Goal: Use online tool/utility: Use online tool/utility

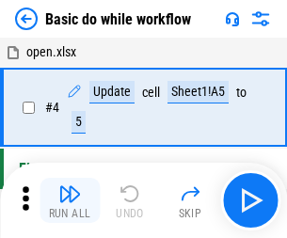
click at [70, 201] on img "button" at bounding box center [69, 194] width 23 height 23
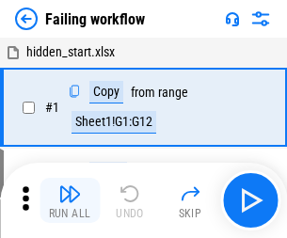
click at [70, 201] on img "button" at bounding box center [69, 194] width 23 height 23
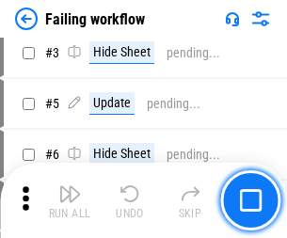
scroll to position [399, 0]
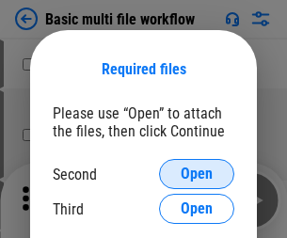
click at [197, 174] on span "Open" at bounding box center [197, 174] width 32 height 15
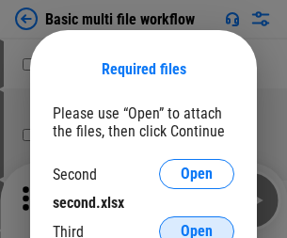
click at [197, 224] on span "Open" at bounding box center [197, 231] width 32 height 15
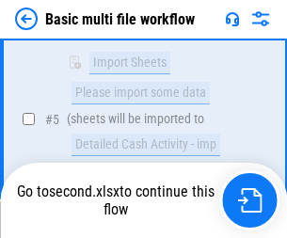
scroll to position [656, 0]
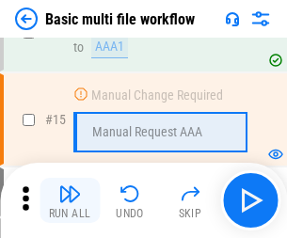
click at [70, 201] on img "button" at bounding box center [69, 194] width 23 height 23
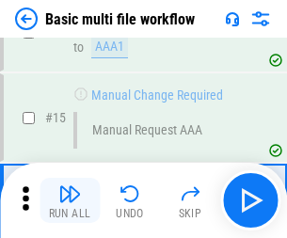
click at [70, 201] on img "button" at bounding box center [69, 194] width 23 height 23
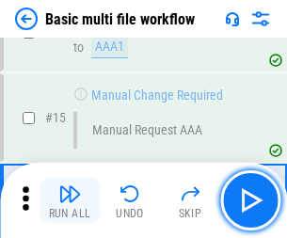
scroll to position [1254, 0]
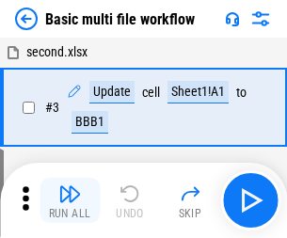
click at [70, 201] on img "button" at bounding box center [69, 194] width 23 height 23
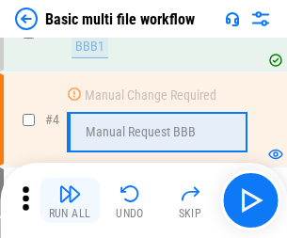
click at [70, 201] on img "button" at bounding box center [69, 194] width 23 height 23
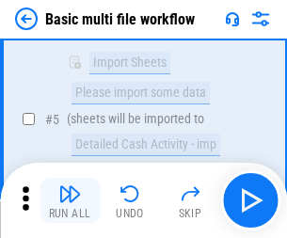
click at [70, 201] on img "button" at bounding box center [69, 194] width 23 height 23
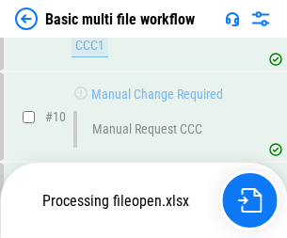
scroll to position [883, 0]
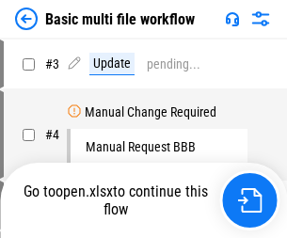
scroll to position [76, 0]
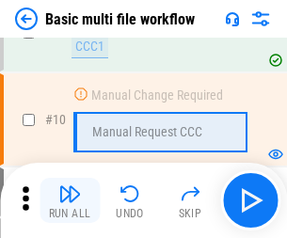
click at [70, 201] on img "button" at bounding box center [69, 194] width 23 height 23
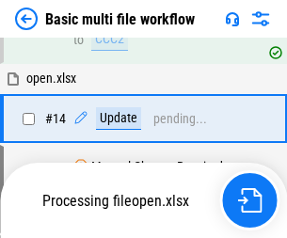
scroll to position [985, 0]
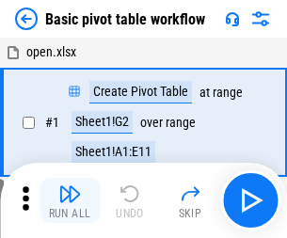
click at [70, 201] on img "button" at bounding box center [69, 194] width 23 height 23
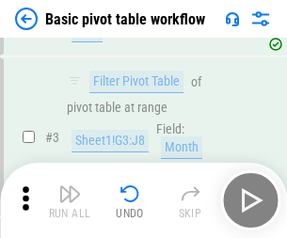
scroll to position [451, 0]
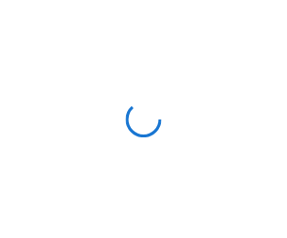
scroll to position [7, 0]
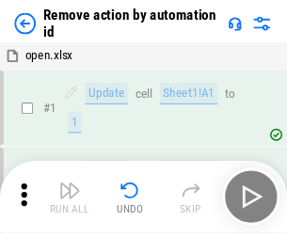
scroll to position [70, 0]
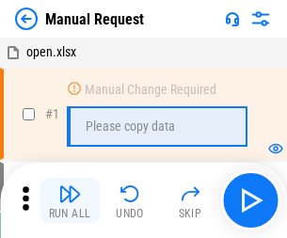
click at [70, 201] on img "button" at bounding box center [69, 194] width 23 height 23
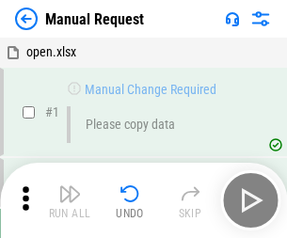
scroll to position [64, 0]
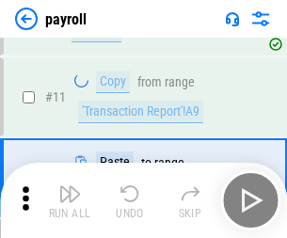
scroll to position [137, 0]
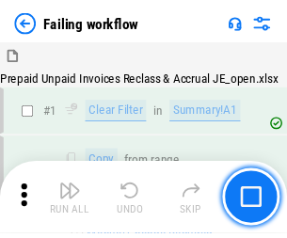
scroll to position [304, 0]
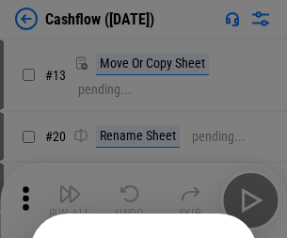
scroll to position [184, 0]
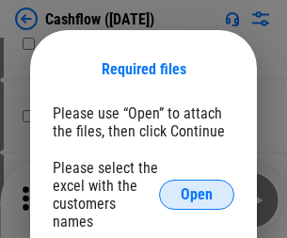
click at [197, 187] on span "Open" at bounding box center [197, 194] width 32 height 15
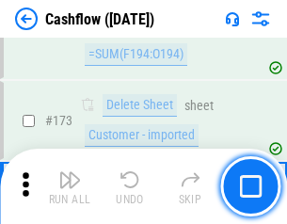
scroll to position [1994, 0]
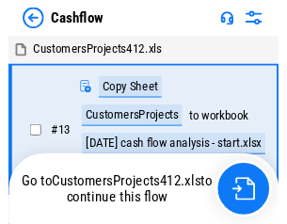
scroll to position [22, 0]
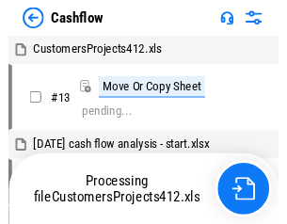
scroll to position [22, 0]
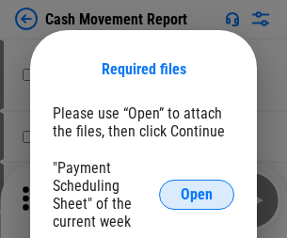
click at [197, 195] on span "Open" at bounding box center [197, 194] width 32 height 15
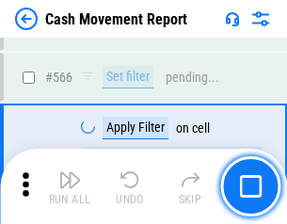
scroll to position [8635, 0]
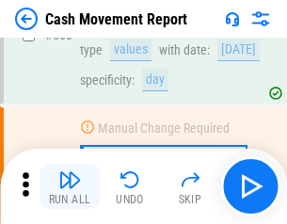
click at [70, 187] on img "button" at bounding box center [69, 180] width 23 height 23
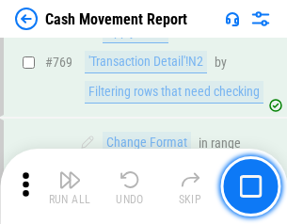
scroll to position [10469, 0]
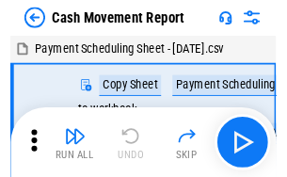
scroll to position [34, 0]
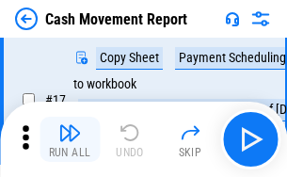
click at [70, 139] on img "button" at bounding box center [69, 133] width 23 height 23
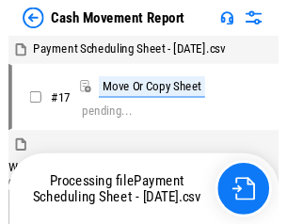
scroll to position [10, 0]
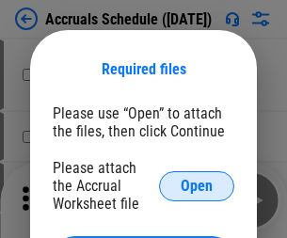
click at [197, 186] on span "Open" at bounding box center [197, 186] width 32 height 15
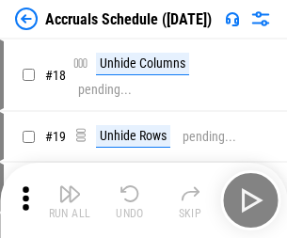
click at [70, 201] on img "button" at bounding box center [69, 194] width 23 height 23
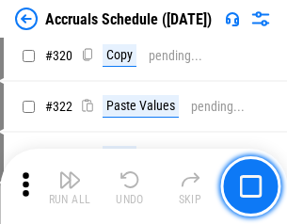
scroll to position [3504, 0]
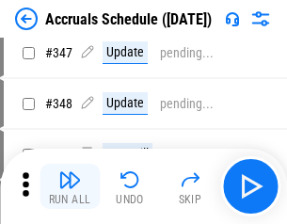
click at [70, 187] on img "button" at bounding box center [69, 180] width 23 height 23
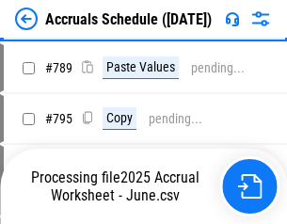
scroll to position [7914, 0]
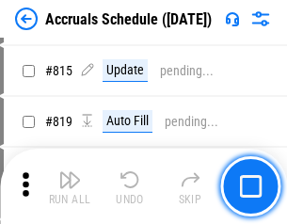
click at [70, 187] on img "button" at bounding box center [69, 180] width 23 height 23
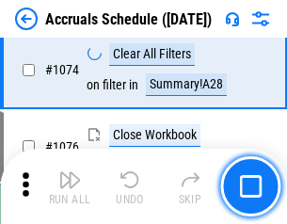
scroll to position [11284, 0]
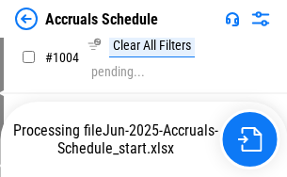
scroll to position [9679, 0]
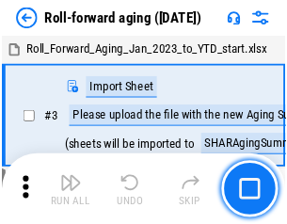
scroll to position [3, 0]
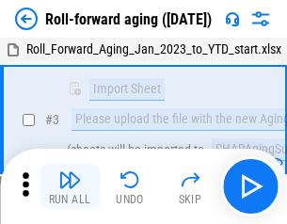
click at [70, 187] on img "button" at bounding box center [69, 180] width 23 height 23
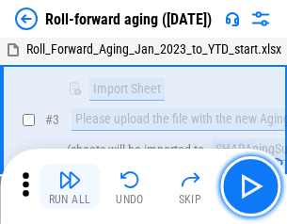
scroll to position [122, 0]
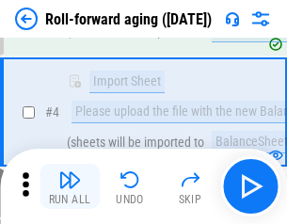
click at [70, 187] on img "button" at bounding box center [69, 180] width 23 height 23
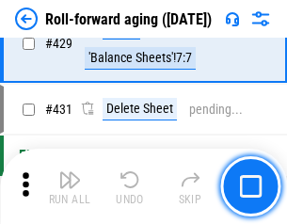
scroll to position [6533, 0]
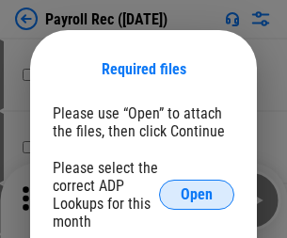
click at [197, 195] on span "Open" at bounding box center [197, 194] width 32 height 15
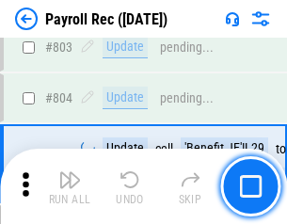
scroll to position [11970, 0]
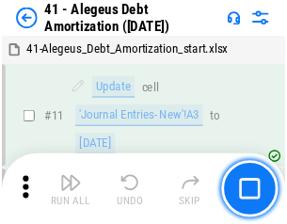
scroll to position [233, 0]
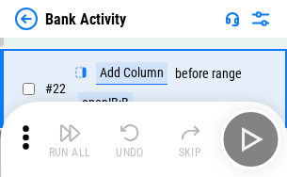
scroll to position [505, 0]
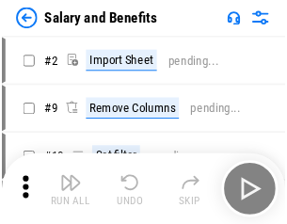
scroll to position [25, 0]
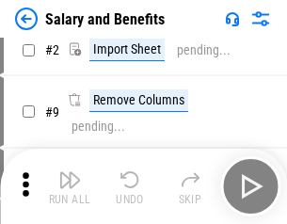
click at [70, 187] on img "button" at bounding box center [69, 180] width 23 height 23
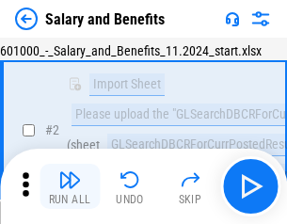
click at [70, 187] on img "button" at bounding box center [69, 180] width 23 height 23
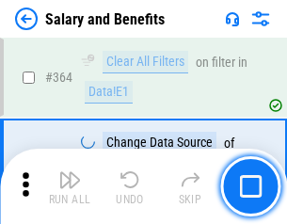
scroll to position [8872, 0]
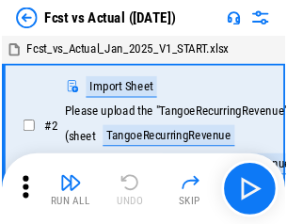
scroll to position [24, 0]
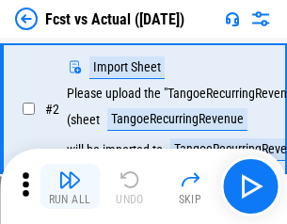
click at [70, 187] on img "button" at bounding box center [69, 180] width 23 height 23
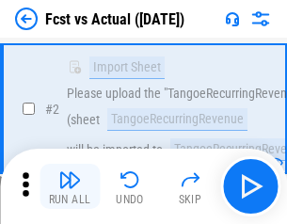
click at [70, 187] on img "button" at bounding box center [69, 180] width 23 height 23
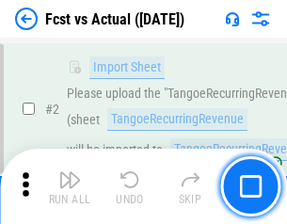
scroll to position [176, 0]
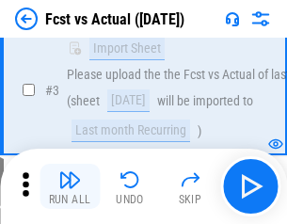
click at [70, 187] on img "button" at bounding box center [69, 180] width 23 height 23
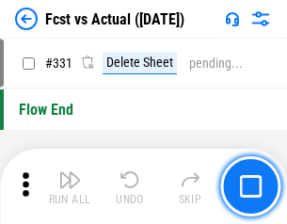
scroll to position [9018, 0]
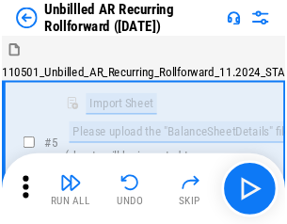
scroll to position [41, 0]
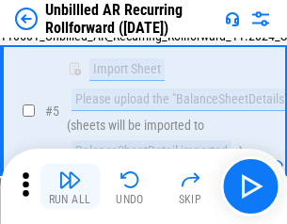
click at [70, 187] on img "button" at bounding box center [69, 180] width 23 height 23
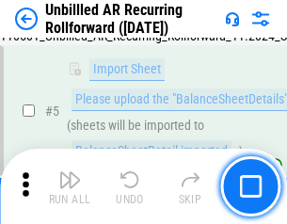
scroll to position [177, 0]
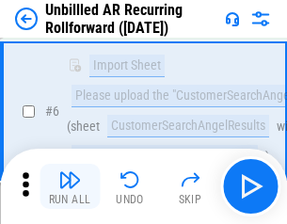
click at [70, 187] on img "button" at bounding box center [69, 180] width 23 height 23
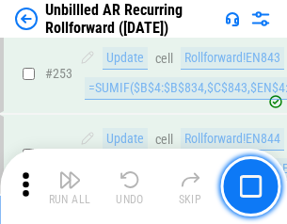
scroll to position [6399, 0]
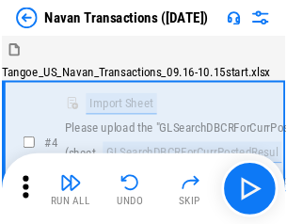
scroll to position [30, 0]
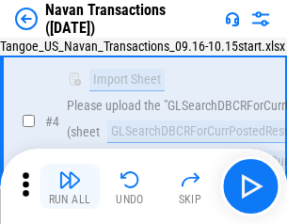
click at [70, 187] on img "button" at bounding box center [69, 180] width 23 height 23
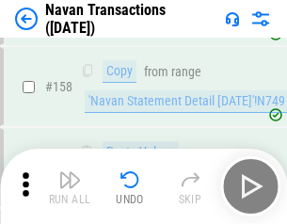
scroll to position [6108, 0]
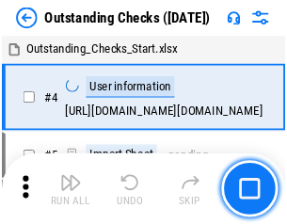
scroll to position [79, 0]
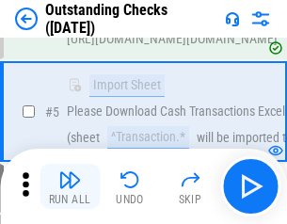
click at [70, 187] on img "button" at bounding box center [69, 180] width 23 height 23
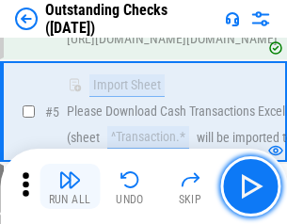
scroll to position [197, 0]
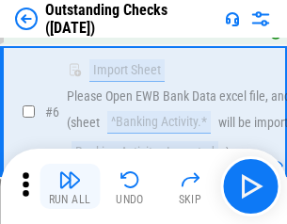
click at [70, 187] on img "button" at bounding box center [69, 180] width 23 height 23
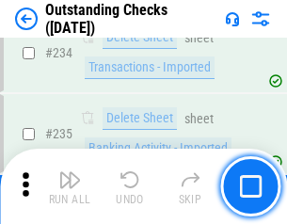
scroll to position [5721, 0]
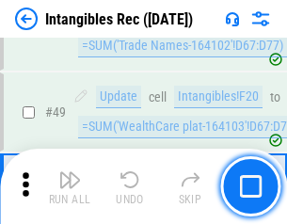
scroll to position [734, 0]
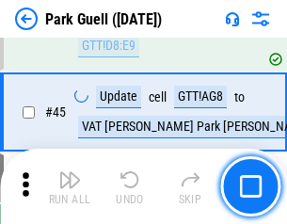
scroll to position [2356, 0]
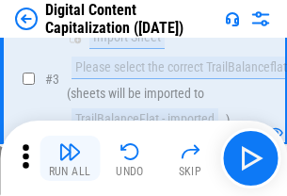
click at [70, 158] on img "button" at bounding box center [69, 151] width 23 height 23
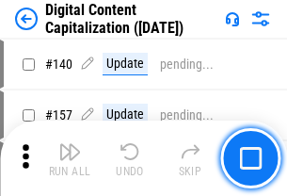
scroll to position [1998, 0]
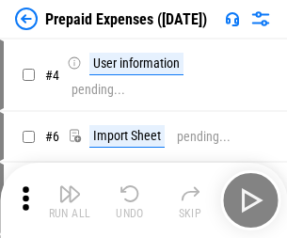
click at [70, 187] on img "button" at bounding box center [69, 194] width 23 height 23
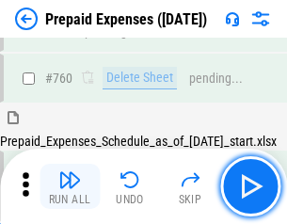
scroll to position [5222, 0]
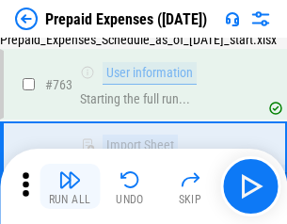
click at [70, 187] on img "button" at bounding box center [69, 180] width 23 height 23
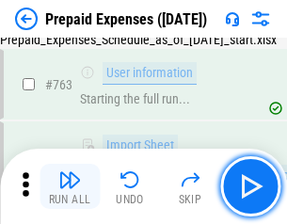
scroll to position [5333, 0]
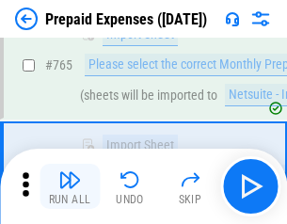
click at [70, 187] on img "button" at bounding box center [69, 180] width 23 height 23
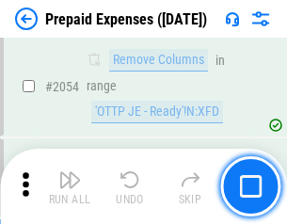
scroll to position [19694, 0]
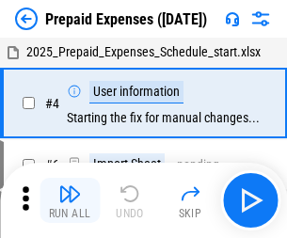
click at [70, 201] on img "button" at bounding box center [69, 194] width 23 height 23
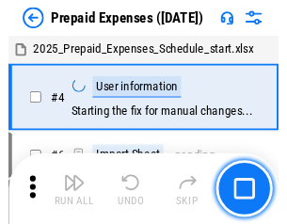
scroll to position [83, 0]
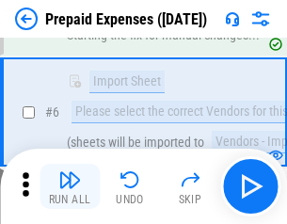
click at [70, 187] on img "button" at bounding box center [69, 180] width 23 height 23
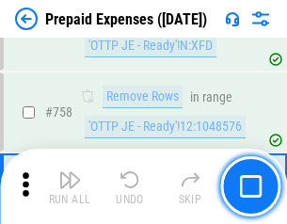
scroll to position [6713, 0]
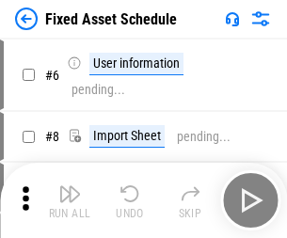
click at [70, 201] on img "button" at bounding box center [69, 194] width 23 height 23
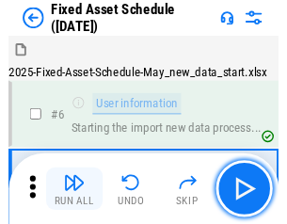
scroll to position [102, 0]
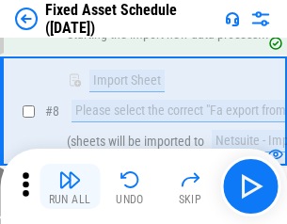
click at [70, 187] on img "button" at bounding box center [69, 180] width 23 height 23
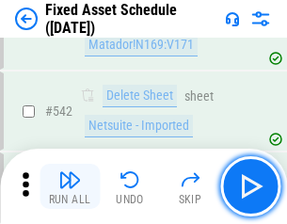
scroll to position [6717, 0]
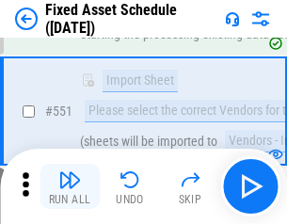
click at [70, 187] on img "button" at bounding box center [69, 180] width 23 height 23
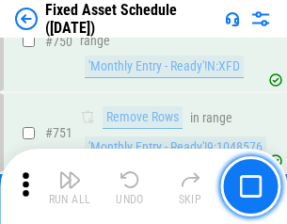
scroll to position [9185, 0]
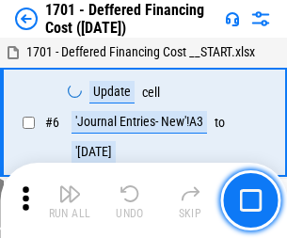
scroll to position [226, 0]
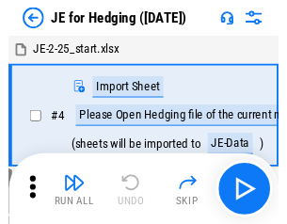
scroll to position [3, 0]
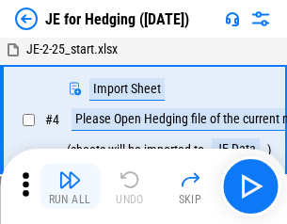
click at [70, 187] on img "button" at bounding box center [69, 180] width 23 height 23
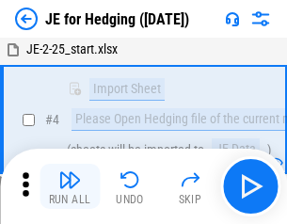
click at [70, 187] on img "button" at bounding box center [69, 180] width 23 height 23
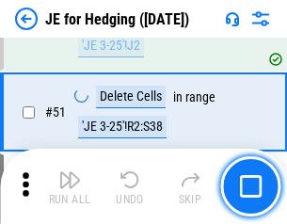
scroll to position [1220, 0]
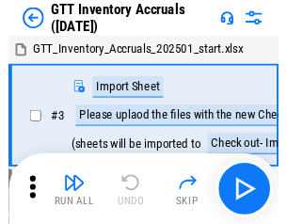
scroll to position [3, 0]
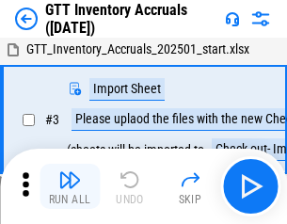
click at [70, 187] on img "button" at bounding box center [69, 180] width 23 height 23
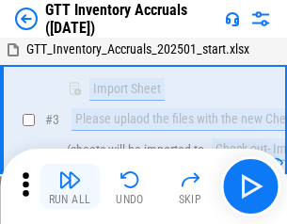
click at [70, 187] on img "button" at bounding box center [69, 180] width 23 height 23
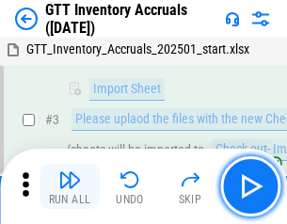
scroll to position [122, 0]
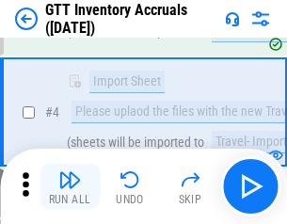
click at [70, 187] on img "button" at bounding box center [69, 180] width 23 height 23
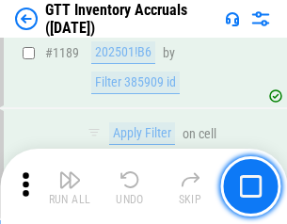
scroll to position [15385, 0]
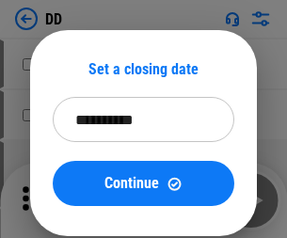
click at [70, 201] on img "button" at bounding box center [69, 194] width 23 height 23
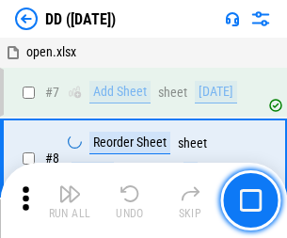
scroll to position [182, 0]
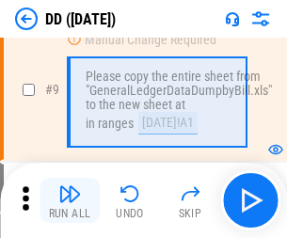
click at [70, 201] on img "button" at bounding box center [69, 194] width 23 height 23
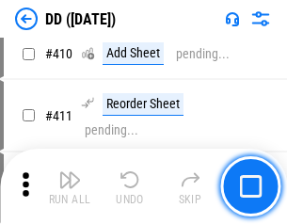
scroll to position [8430, 0]
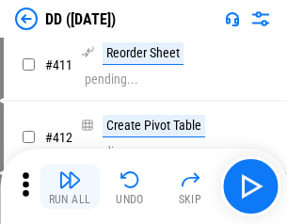
click at [70, 187] on img "button" at bounding box center [69, 180] width 23 height 23
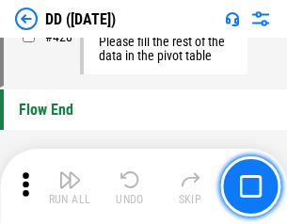
scroll to position [9017, 0]
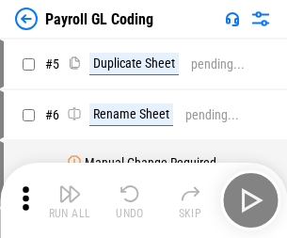
click at [70, 201] on img "button" at bounding box center [69, 194] width 23 height 23
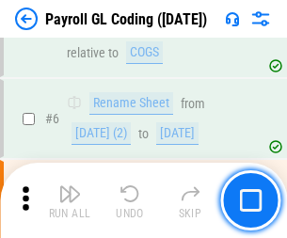
scroll to position [226, 0]
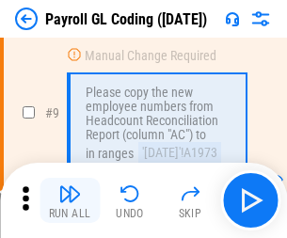
click at [70, 201] on img "button" at bounding box center [69, 194] width 23 height 23
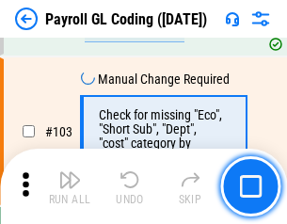
scroll to position [4420, 0]
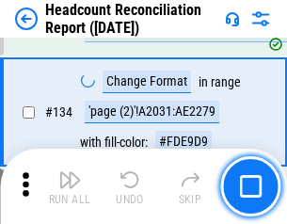
scroll to position [2265, 0]
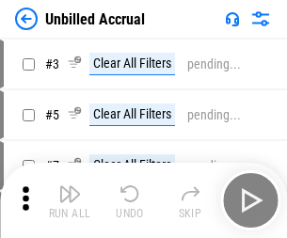
click at [70, 201] on img "button" at bounding box center [69, 194] width 23 height 23
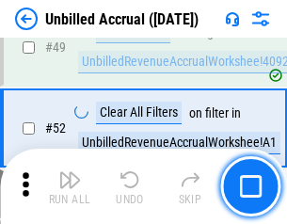
scroll to position [1709, 0]
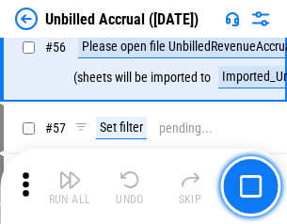
click at [70, 187] on img "button" at bounding box center [69, 180] width 23 height 23
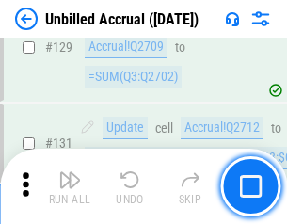
scroll to position [5612, 0]
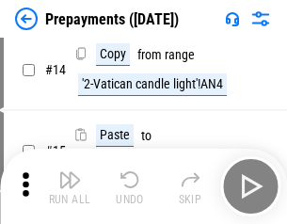
scroll to position [118, 0]
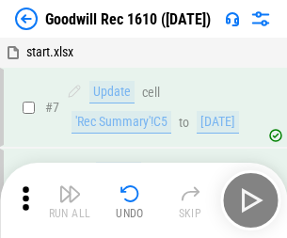
scroll to position [322, 0]
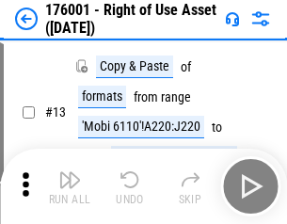
scroll to position [122, 0]
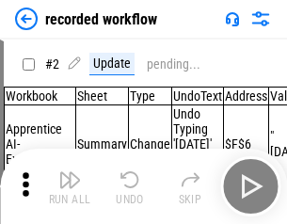
click at [70, 187] on img "button" at bounding box center [69, 180] width 23 height 23
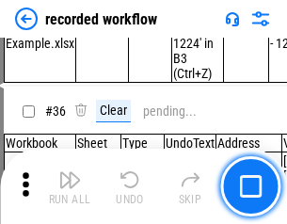
scroll to position [5889, 0]
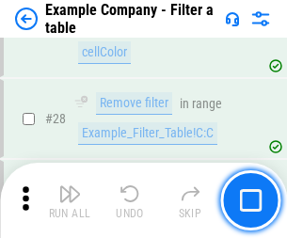
scroll to position [1724, 0]
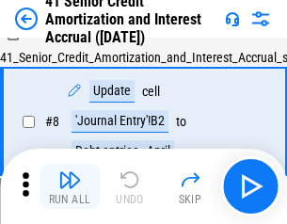
click at [70, 187] on img "button" at bounding box center [69, 180] width 23 height 23
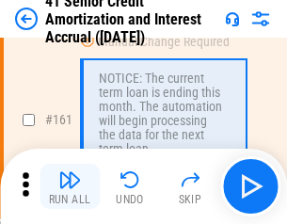
click at [70, 187] on img "button" at bounding box center [69, 180] width 23 height 23
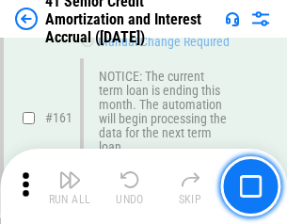
scroll to position [2015, 0]
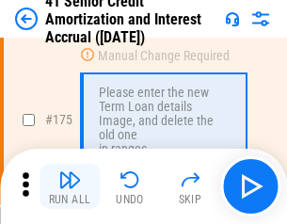
click at [70, 187] on img "button" at bounding box center [69, 180] width 23 height 23
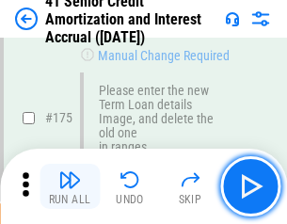
scroll to position [2206, 0]
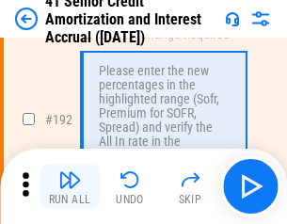
click at [70, 187] on img "button" at bounding box center [69, 180] width 23 height 23
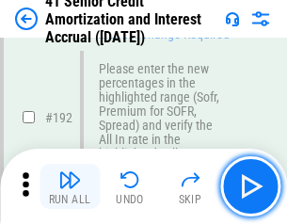
scroll to position [2404, 0]
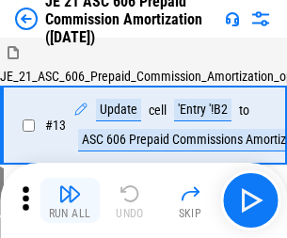
click at [70, 187] on img "button" at bounding box center [69, 194] width 23 height 23
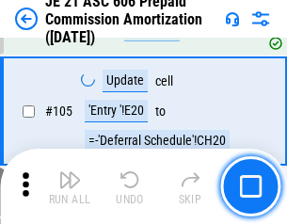
scroll to position [947, 0]
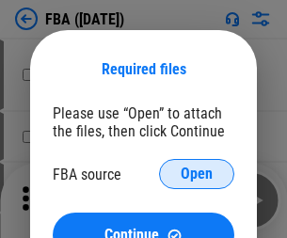
click at [197, 174] on span "Open" at bounding box center [197, 174] width 32 height 15
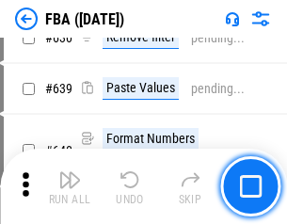
scroll to position [11699, 0]
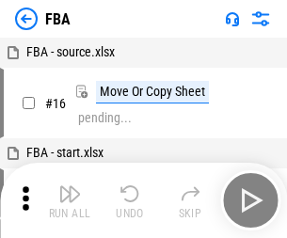
scroll to position [19, 0]
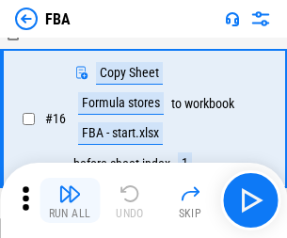
click at [70, 201] on img "button" at bounding box center [69, 194] width 23 height 23
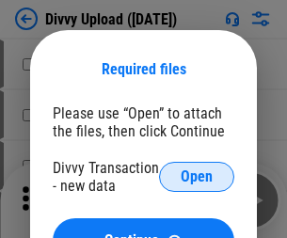
click at [197, 177] on span "Open" at bounding box center [197, 177] width 32 height 15
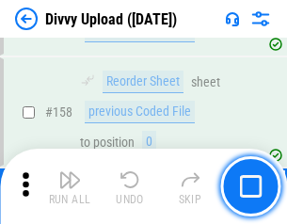
scroll to position [1951, 0]
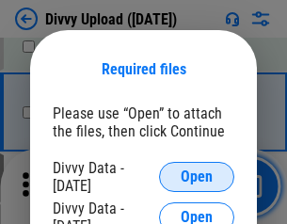
click at [197, 177] on span "Open" at bounding box center [197, 177] width 32 height 15
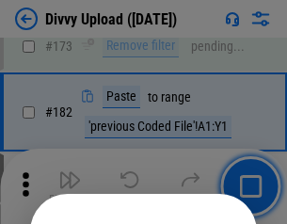
scroll to position [2115, 0]
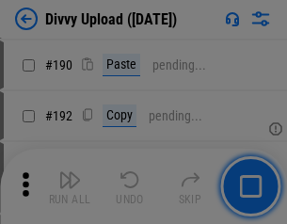
scroll to position [2378, 0]
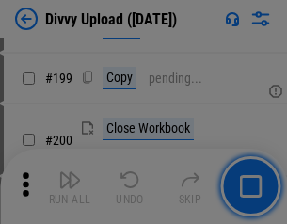
scroll to position [2740, 0]
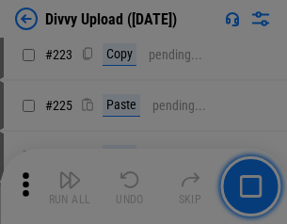
scroll to position [3760, 0]
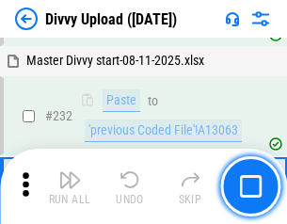
scroll to position [4772, 0]
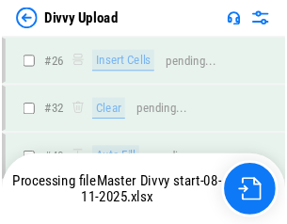
scroll to position [1951, 0]
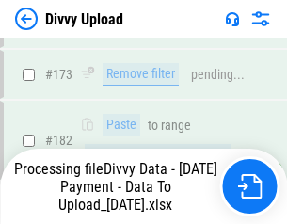
scroll to position [2108, 0]
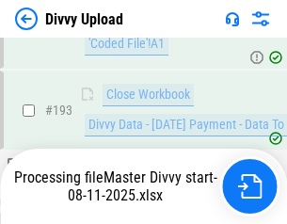
scroll to position [2633, 0]
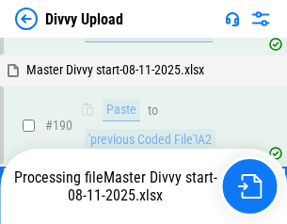
scroll to position [2314, 0]
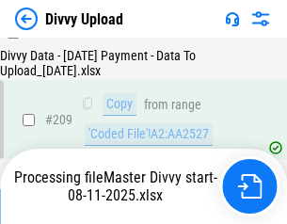
scroll to position [3464, 0]
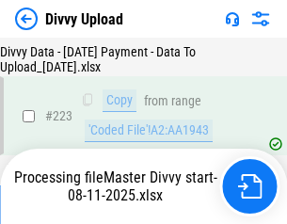
scroll to position [4295, 0]
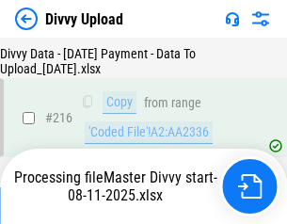
scroll to position [3894, 0]
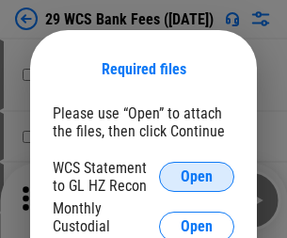
click at [197, 177] on span "Open" at bounding box center [197, 177] width 32 height 15
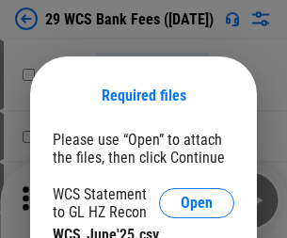
scroll to position [26, 0]
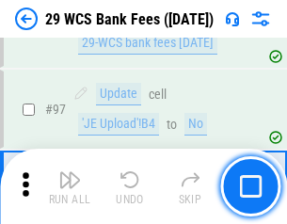
scroll to position [1836, 0]
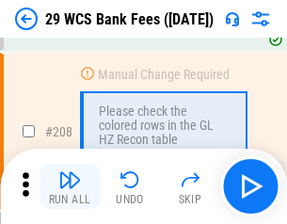
click at [70, 187] on img "button" at bounding box center [69, 180] width 23 height 23
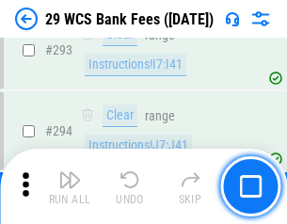
scroll to position [6690, 0]
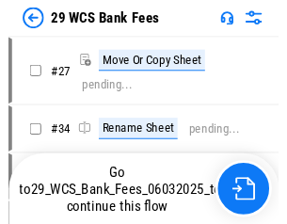
scroll to position [3, 0]
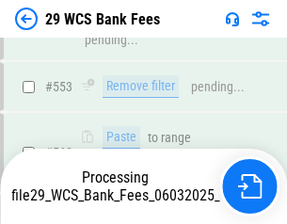
scroll to position [10058, 0]
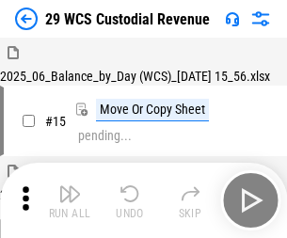
click at [70, 187] on img "button" at bounding box center [69, 194] width 23 height 23
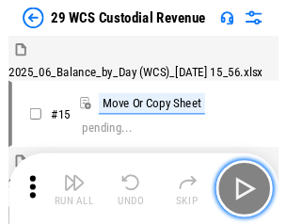
scroll to position [45, 0]
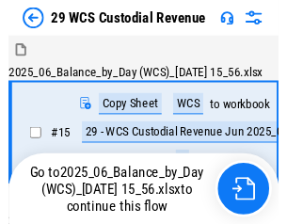
scroll to position [35, 0]
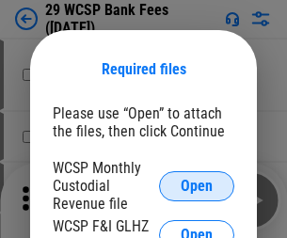
click at [197, 186] on span "Open" at bounding box center [197, 186] width 32 height 15
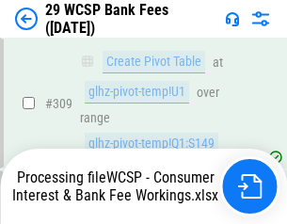
scroll to position [3732, 0]
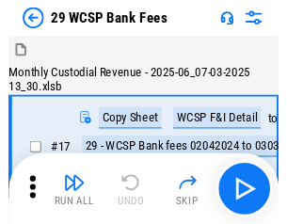
scroll to position [45, 0]
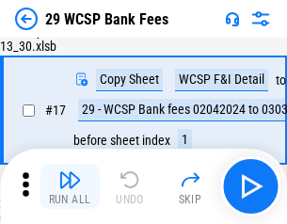
click at [70, 187] on img "button" at bounding box center [69, 180] width 23 height 23
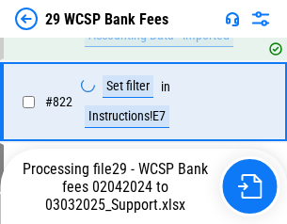
scroll to position [11585, 0]
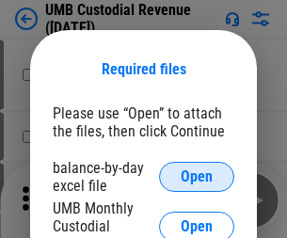
click at [197, 177] on span "Open" at bounding box center [197, 177] width 32 height 15
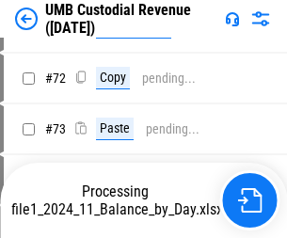
scroll to position [14, 0]
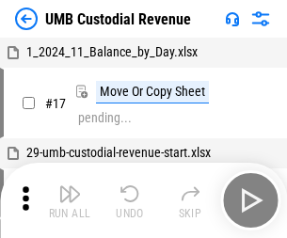
scroll to position [14, 0]
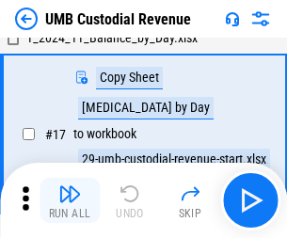
click at [70, 201] on img "button" at bounding box center [69, 194] width 23 height 23
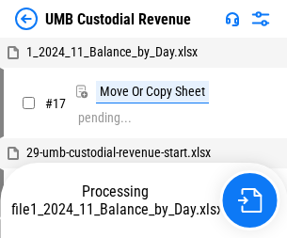
scroll to position [14, 0]
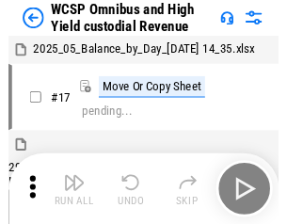
scroll to position [10, 0]
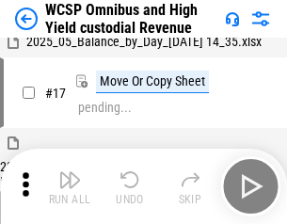
click at [70, 187] on img "button" at bounding box center [69, 180] width 23 height 23
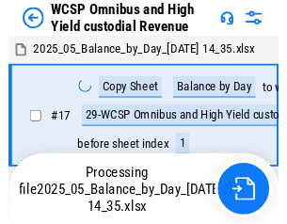
scroll to position [10, 0]
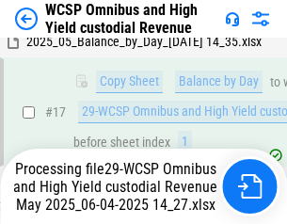
scroll to position [392, 0]
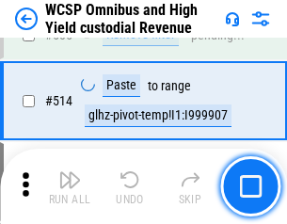
scroll to position [8963, 0]
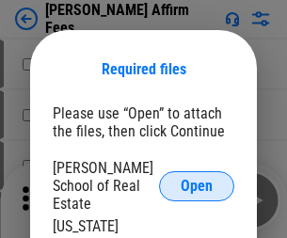
click at [197, 179] on span "Open" at bounding box center [197, 186] width 32 height 15
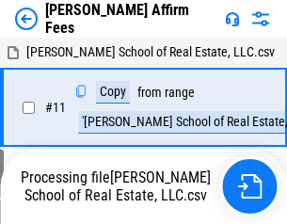
scroll to position [201, 0]
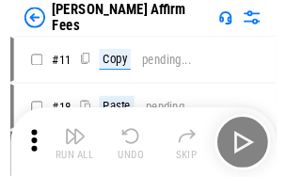
scroll to position [19, 0]
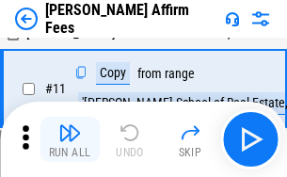
click at [70, 139] on img "button" at bounding box center [69, 133] width 23 height 23
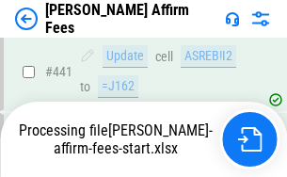
scroll to position [4941, 0]
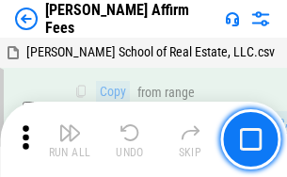
scroll to position [224, 0]
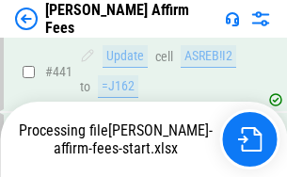
scroll to position [4941, 0]
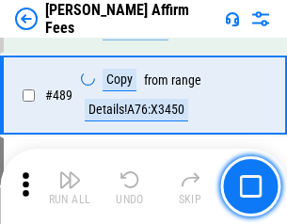
scroll to position [4918, 0]
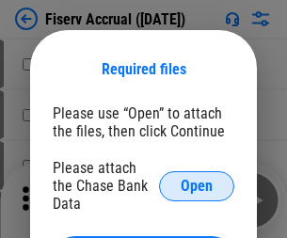
click at [197, 179] on span "Open" at bounding box center [197, 186] width 32 height 15
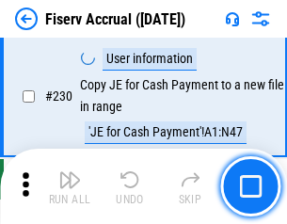
scroll to position [5970, 0]
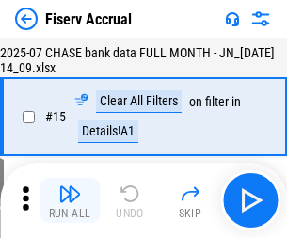
click at [70, 201] on img "button" at bounding box center [69, 194] width 23 height 23
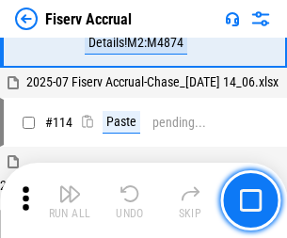
scroll to position [2076, 0]
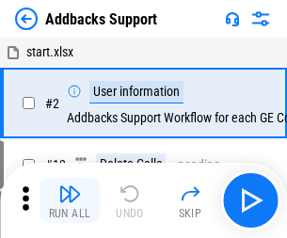
click at [70, 187] on img "button" at bounding box center [69, 194] width 23 height 23
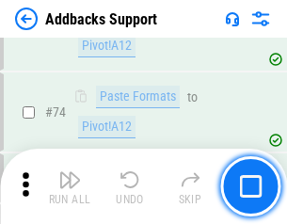
scroll to position [1372, 0]
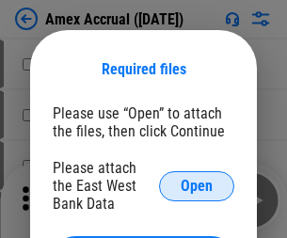
click at [197, 186] on span "Open" at bounding box center [197, 186] width 32 height 15
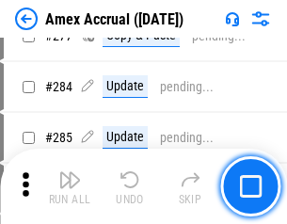
scroll to position [4782, 0]
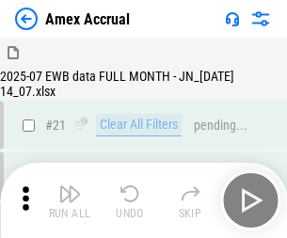
click at [70, 201] on img "button" at bounding box center [69, 194] width 23 height 23
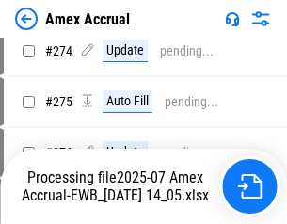
scroll to position [5270, 0]
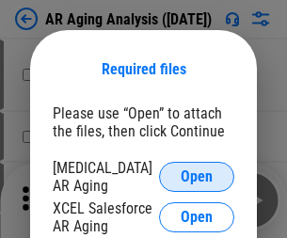
click at [197, 174] on span "Open" at bounding box center [197, 177] width 32 height 15
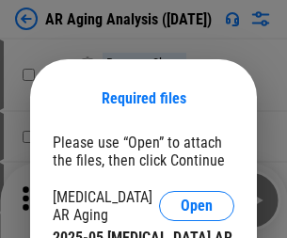
scroll to position [29, 0]
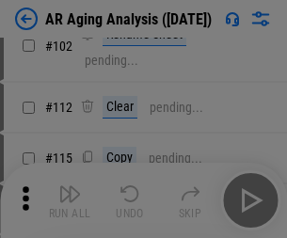
scroll to position [259, 0]
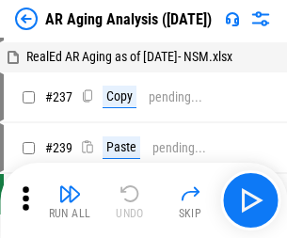
scroll to position [19, 0]
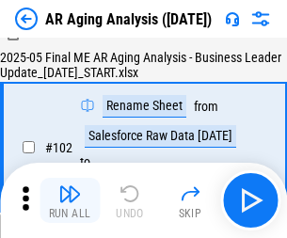
click at [70, 201] on img "button" at bounding box center [69, 194] width 23 height 23
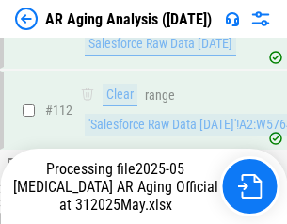
scroll to position [389, 0]
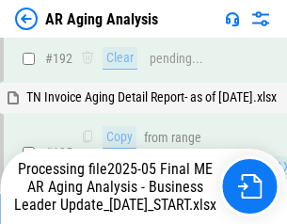
scroll to position [1904, 0]
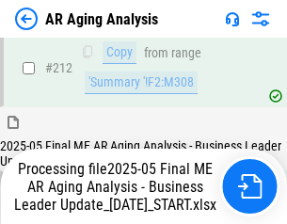
scroll to position [2899, 0]
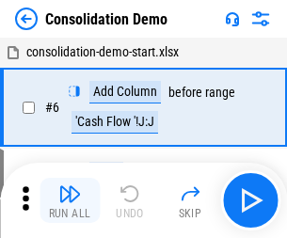
click at [70, 201] on img "button" at bounding box center [69, 194] width 23 height 23
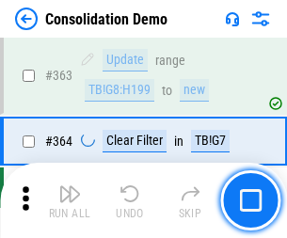
scroll to position [6315, 0]
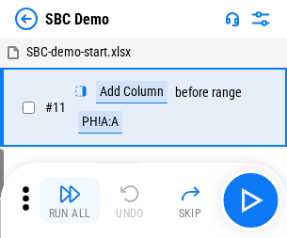
click at [70, 201] on img "button" at bounding box center [69, 194] width 23 height 23
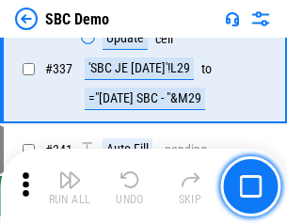
scroll to position [4956, 0]
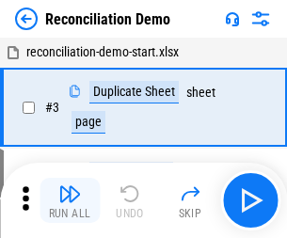
click at [70, 201] on img "button" at bounding box center [69, 194] width 23 height 23
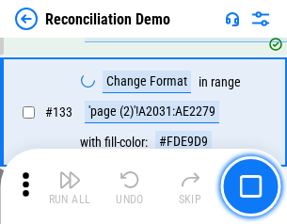
scroll to position [2237, 0]
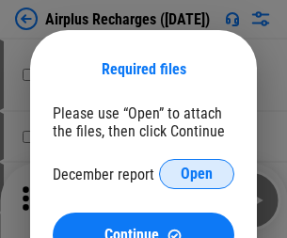
click at [197, 174] on span "Open" at bounding box center [197, 174] width 32 height 15
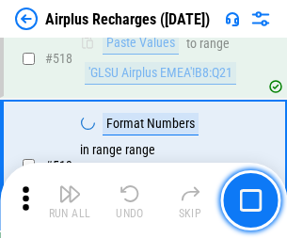
scroll to position [8107, 0]
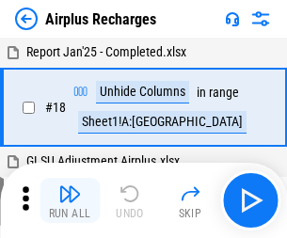
click at [70, 201] on img "button" at bounding box center [69, 194] width 23 height 23
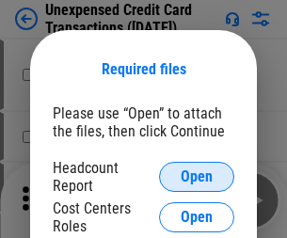
click at [197, 177] on span "Open" at bounding box center [197, 177] width 32 height 15
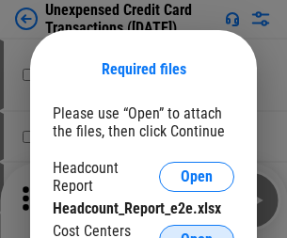
click at [197, 233] on span "Open" at bounding box center [197, 240] width 32 height 15
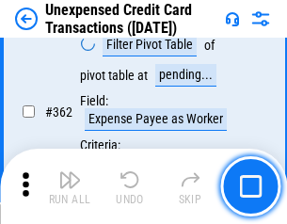
scroll to position [4845, 0]
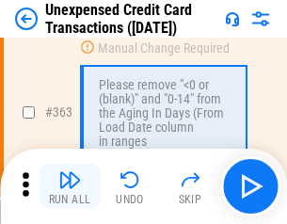
click at [70, 187] on img "button" at bounding box center [69, 180] width 23 height 23
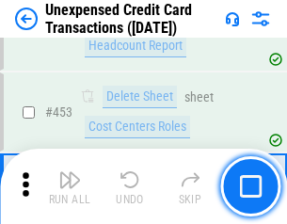
scroll to position [6426, 0]
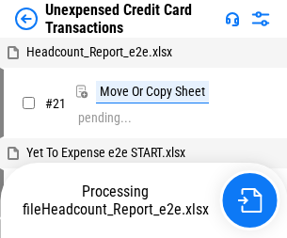
scroll to position [29, 0]
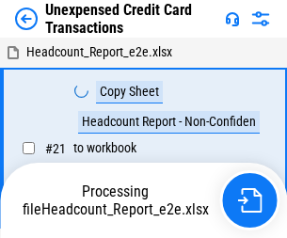
scroll to position [29, 0]
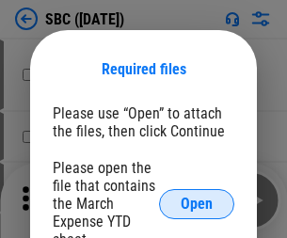
click at [197, 203] on span "Open" at bounding box center [197, 204] width 32 height 15
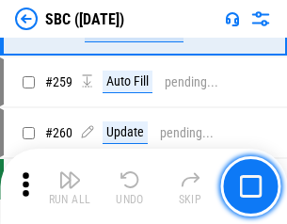
scroll to position [3682, 0]
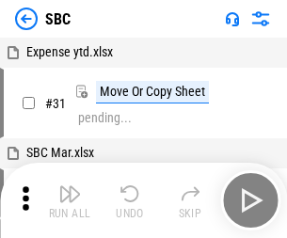
scroll to position [19, 0]
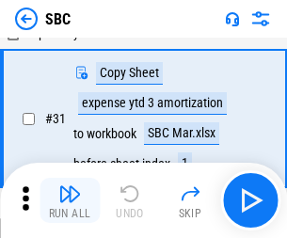
click at [70, 201] on img "button" at bounding box center [69, 194] width 23 height 23
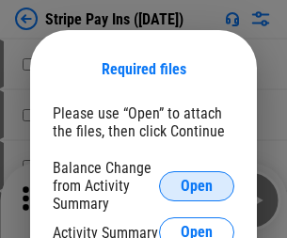
click at [197, 186] on span "Open" at bounding box center [197, 186] width 32 height 15
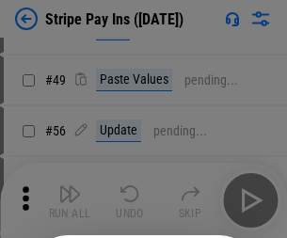
scroll to position [342, 0]
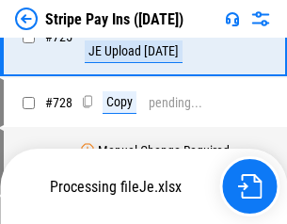
scroll to position [9921, 0]
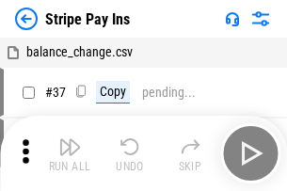
click at [70, 154] on img "button" at bounding box center [69, 147] width 23 height 23
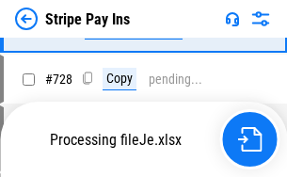
scroll to position [9879, 0]
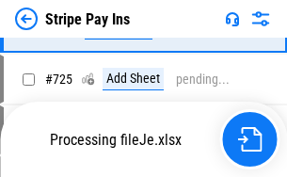
scroll to position [9879, 0]
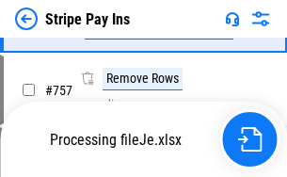
scroll to position [9879, 0]
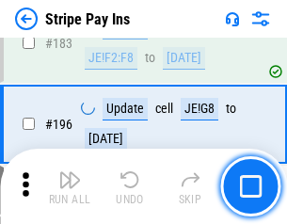
scroll to position [2550, 0]
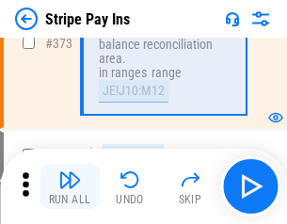
click at [70, 187] on img "button" at bounding box center [69, 180] width 23 height 23
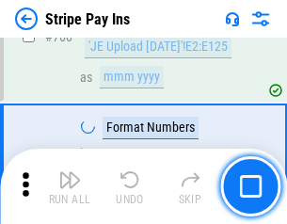
scroll to position [9856, 0]
